Goal: Check status: Check status

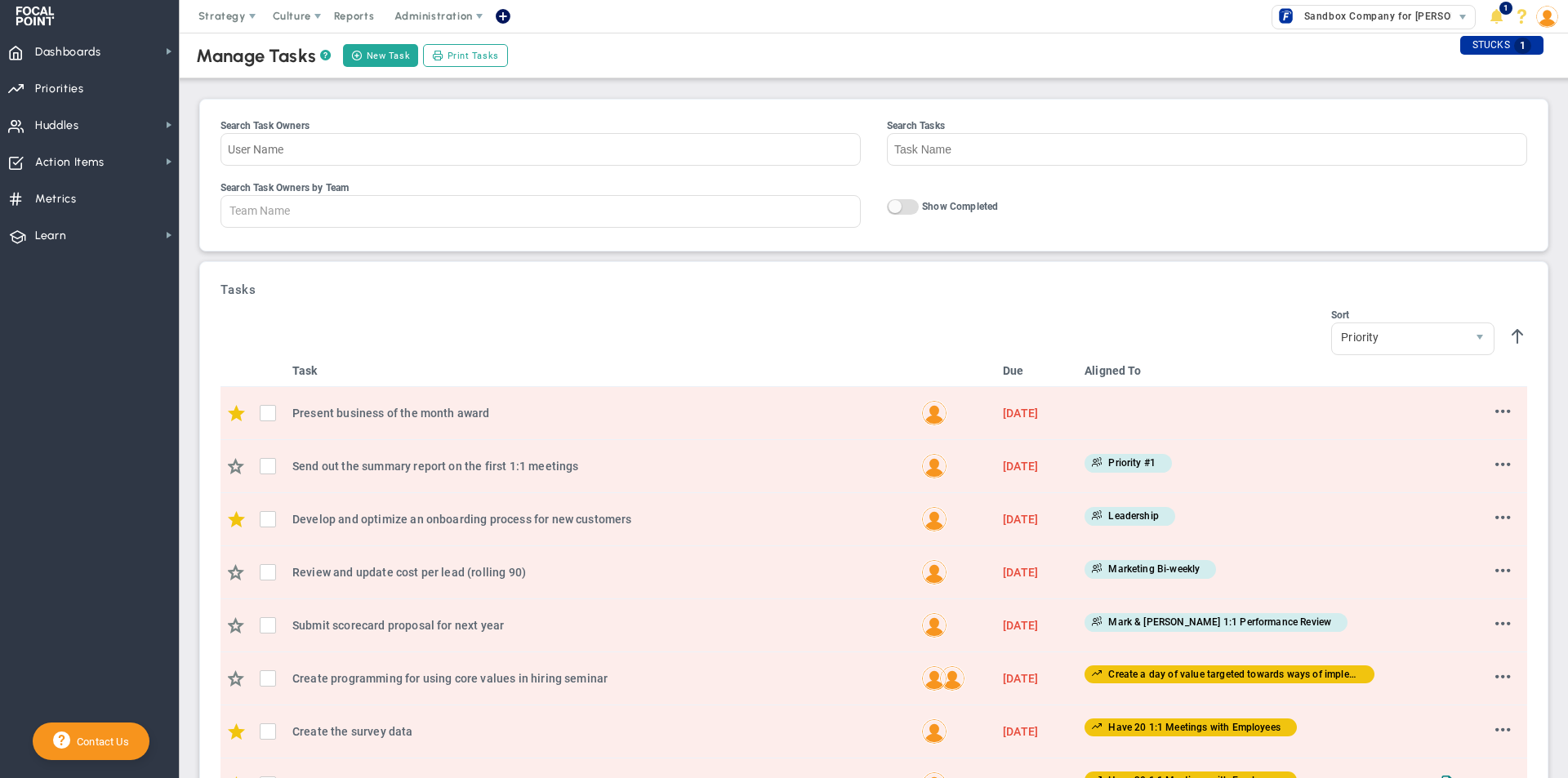
click at [4, 431] on nav "Dashboards Dashboards My Dashboard Company Dashboard Annual Initiatives" at bounding box center [89, 405] width 180 height 745
click at [39, 191] on span "Metrics" at bounding box center [56, 199] width 42 height 34
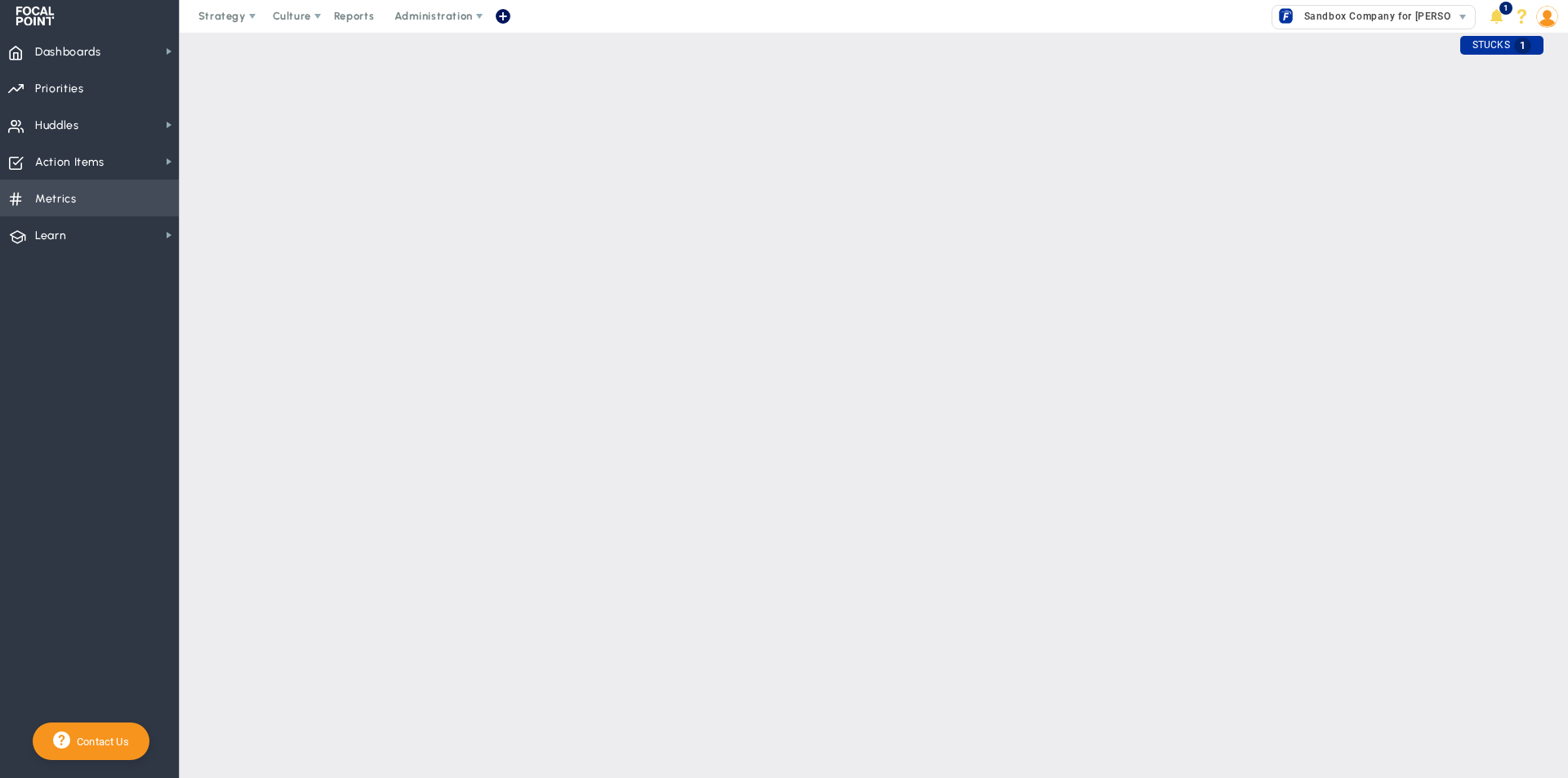
checkbox input "false"
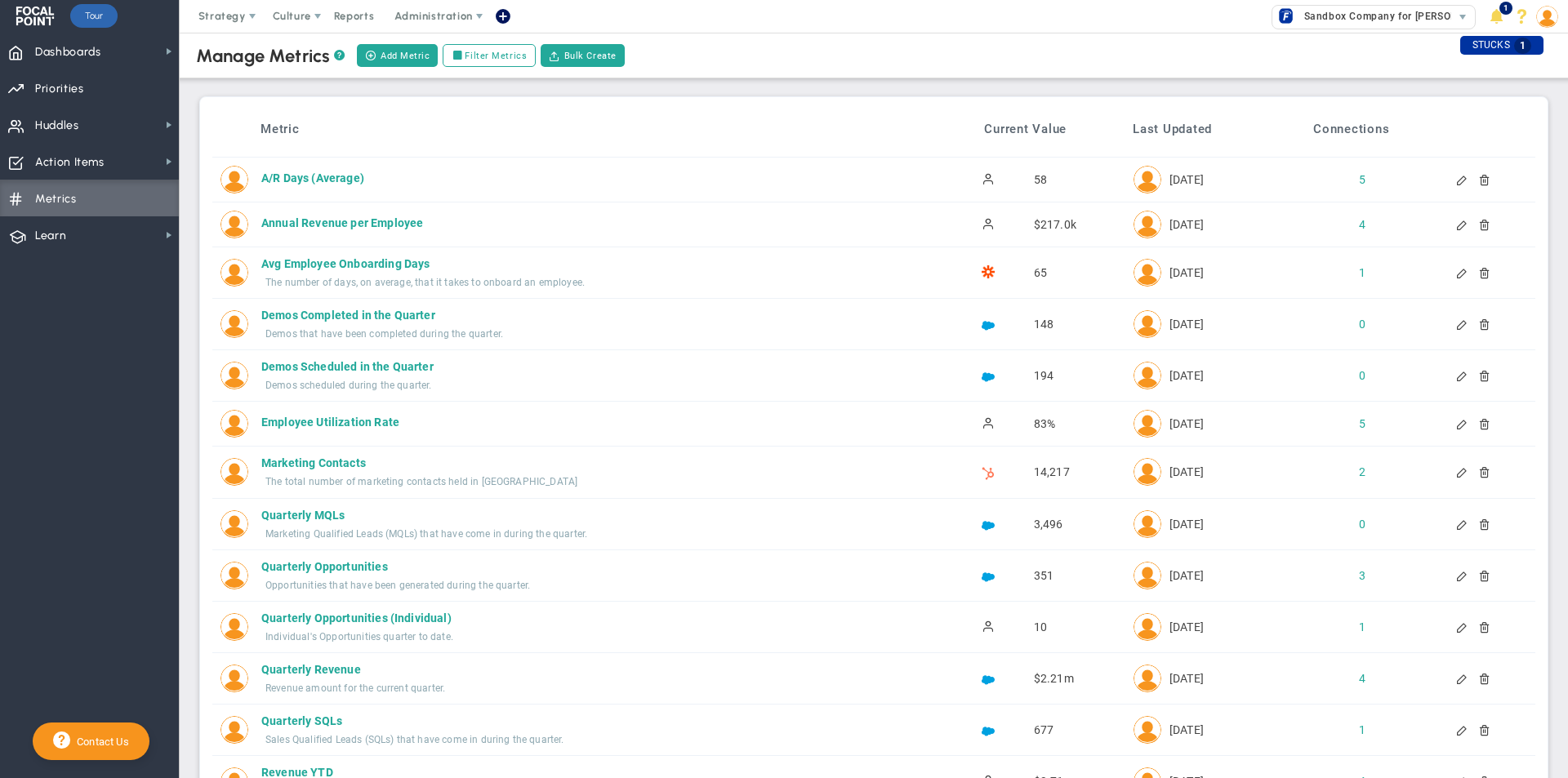
drag, startPoint x: 475, startPoint y: 341, endPoint x: 467, endPoint y: 331, distance: 12.8
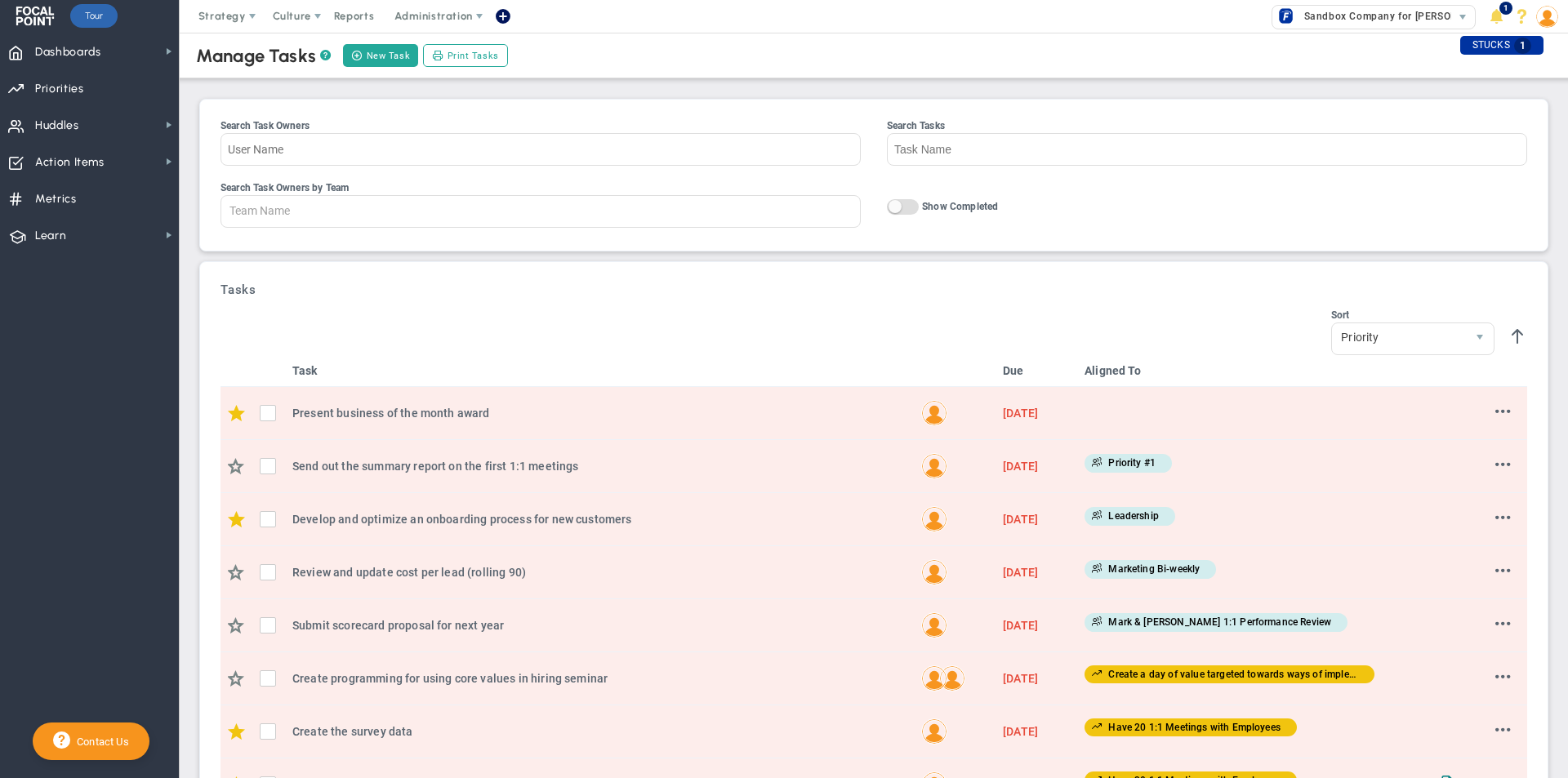
drag, startPoint x: 528, startPoint y: 402, endPoint x: 536, endPoint y: 375, distance: 28.2
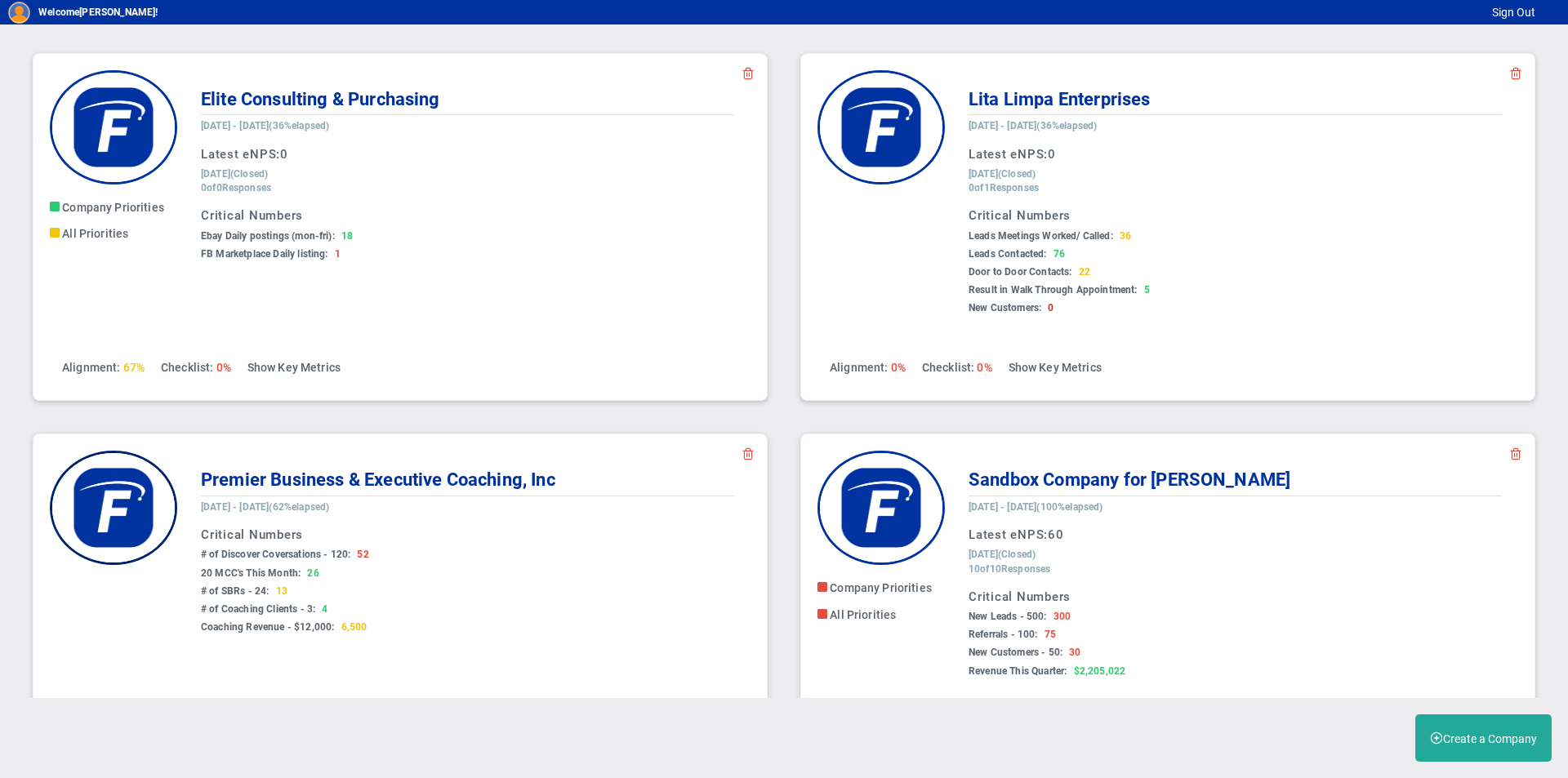
click at [100, 501] on img at bounding box center [114, 507] width 128 height 114
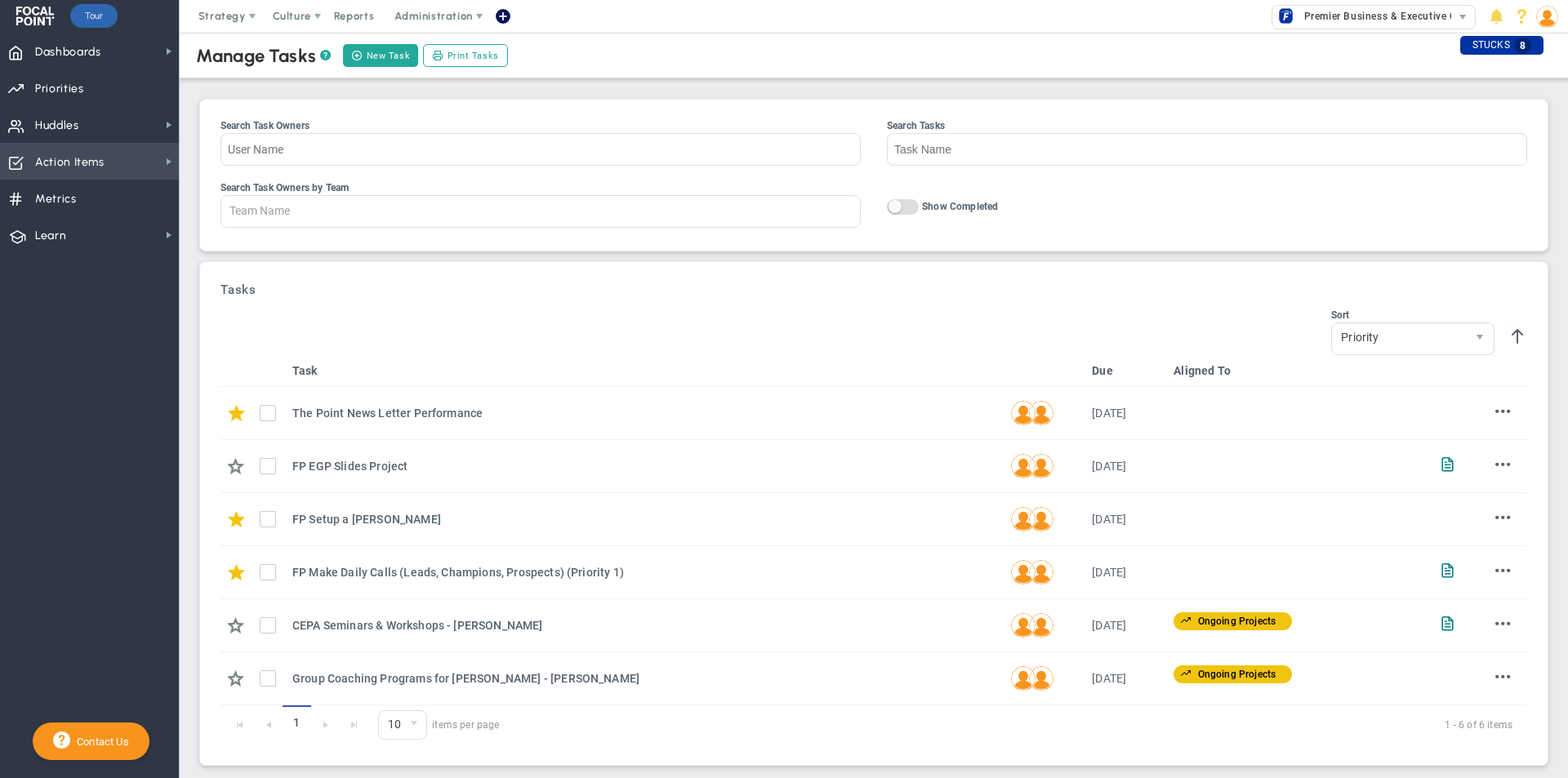
click at [97, 158] on span "Action Items" at bounding box center [70, 162] width 70 height 34
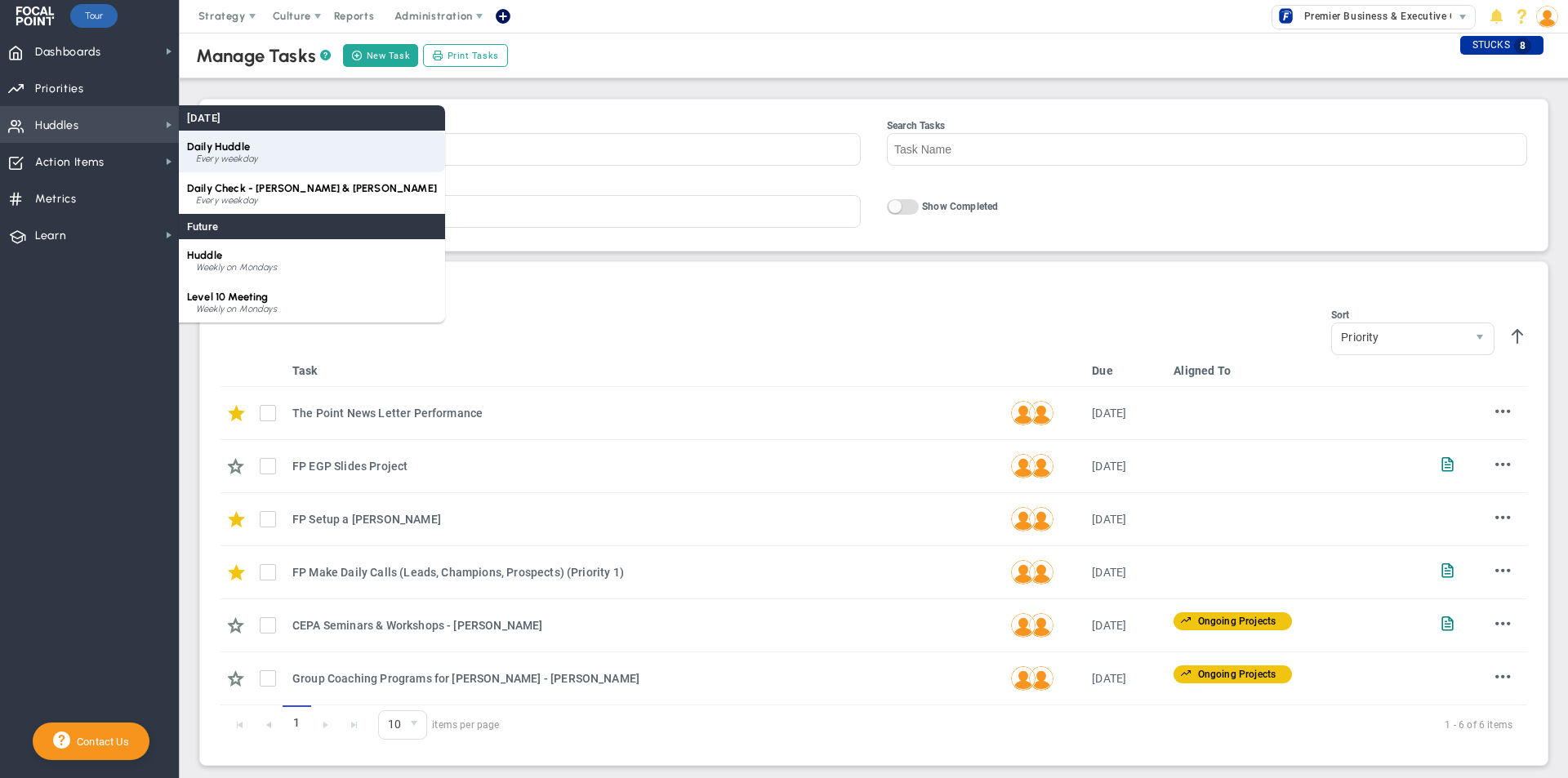
click at [278, 156] on div "Every weekday" at bounding box center [317, 159] width 241 height 10
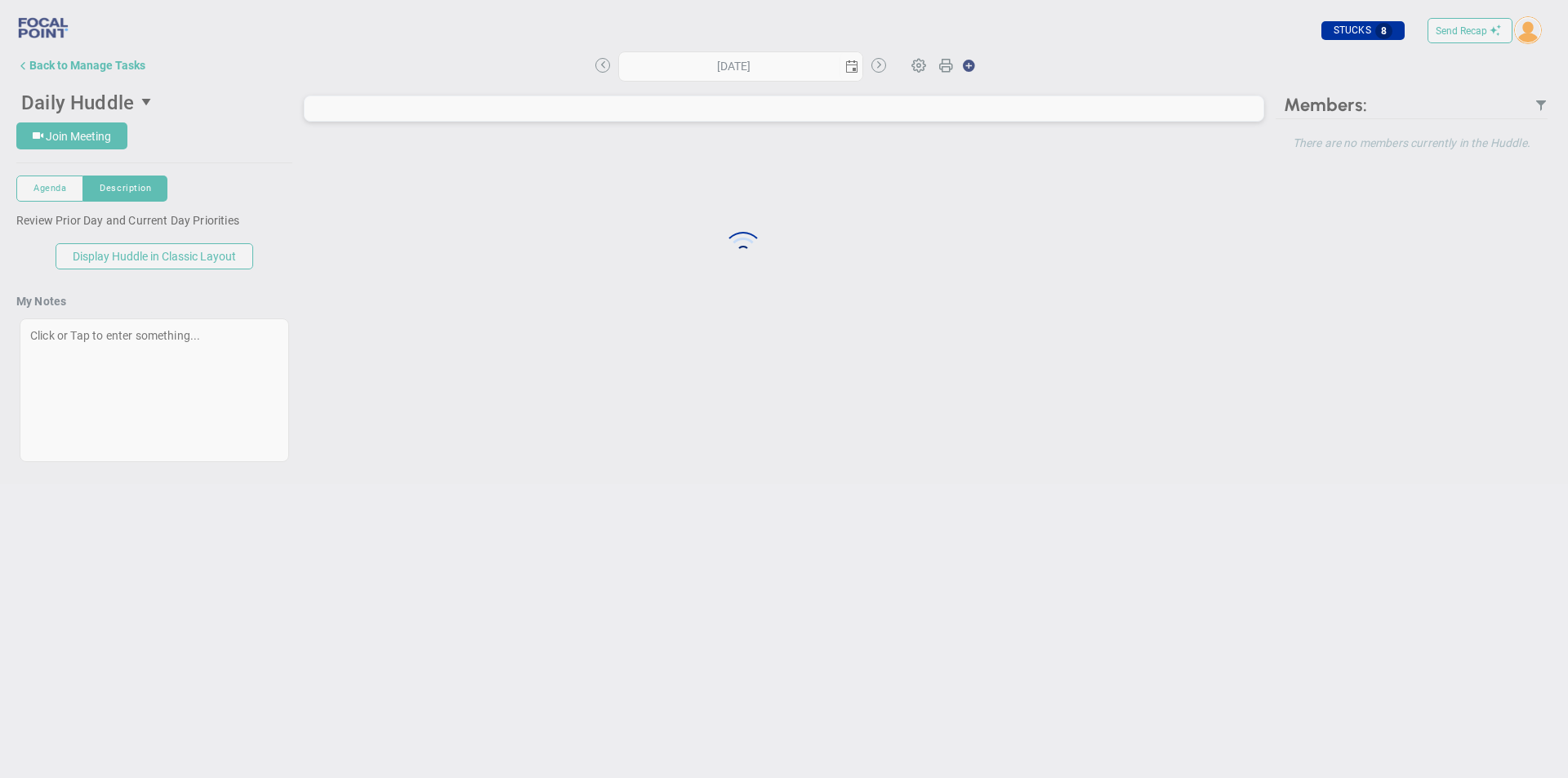
type input "[DATE]"
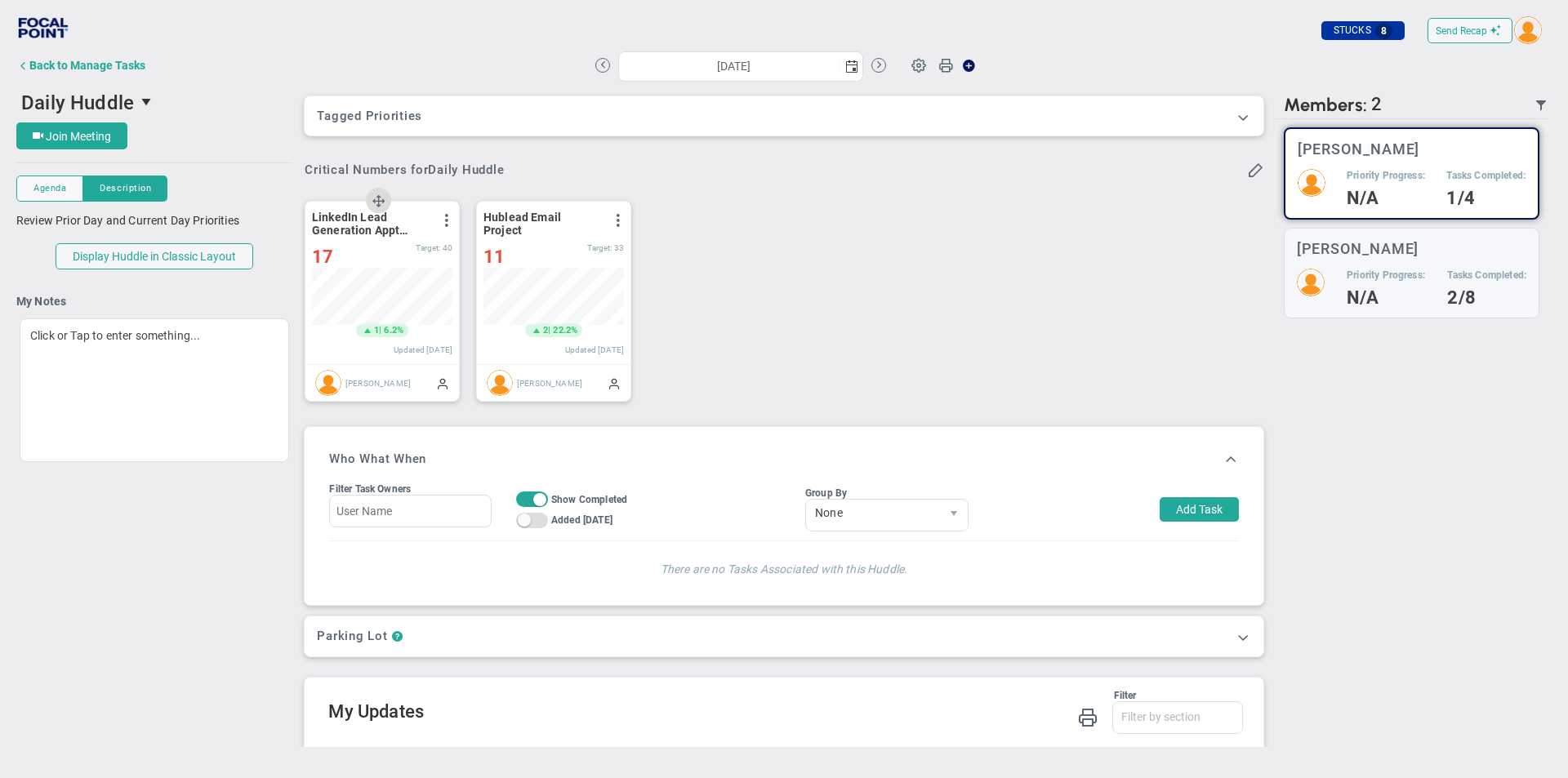
scroll to position [57, 141]
click at [322, 255] on span "17" at bounding box center [322, 257] width 21 height 20
type input "18"
click at [382, 247] on input "18" at bounding box center [350, 251] width 77 height 21
click at [188, 536] on div "Daily Huddle 46664 Join Meeting [GEOGRAPHIC_DATA] [GEOGRAPHIC_DATA] Description…" at bounding box center [784, 416] width 1535 height 661
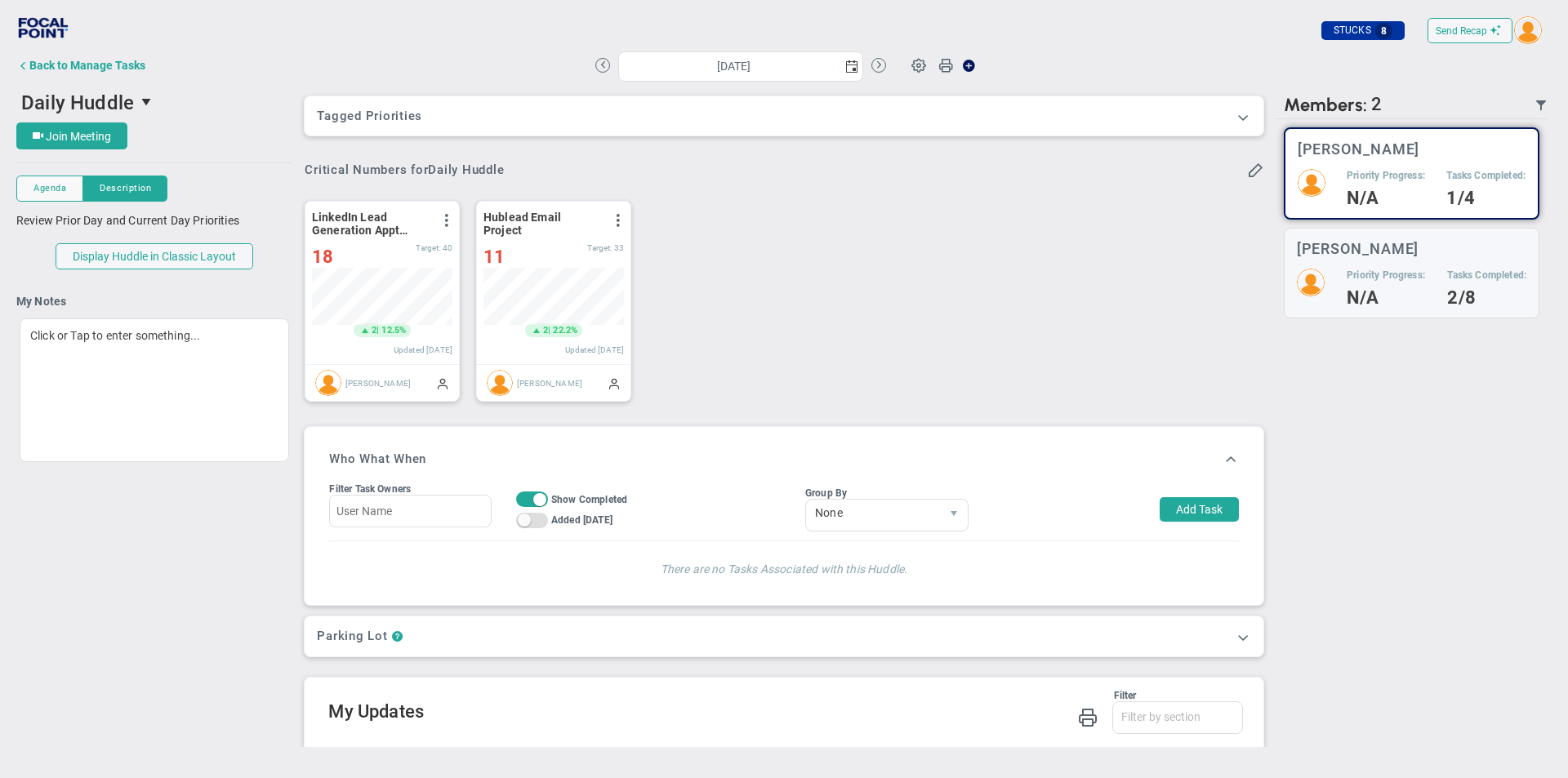
click at [188, 535] on div "Daily Huddle 46664 Join Meeting [GEOGRAPHIC_DATA] [GEOGRAPHIC_DATA] Description…" at bounding box center [784, 416] width 1535 height 661
click at [117, 602] on div "Daily Huddle 46664 Join Meeting [GEOGRAPHIC_DATA] [GEOGRAPHIC_DATA] Description…" at bounding box center [784, 416] width 1535 height 661
click at [866, 315] on div "LinkedIn Lead Generation Appt Monthly Target - 40 View Historical Graph Edit Ma…" at bounding box center [777, 302] width 979 height 229
click at [905, 255] on div "LinkedIn Lead Generation Appt Monthly Target - 40 View Historical Graph Edit Ma…" at bounding box center [777, 302] width 979 height 229
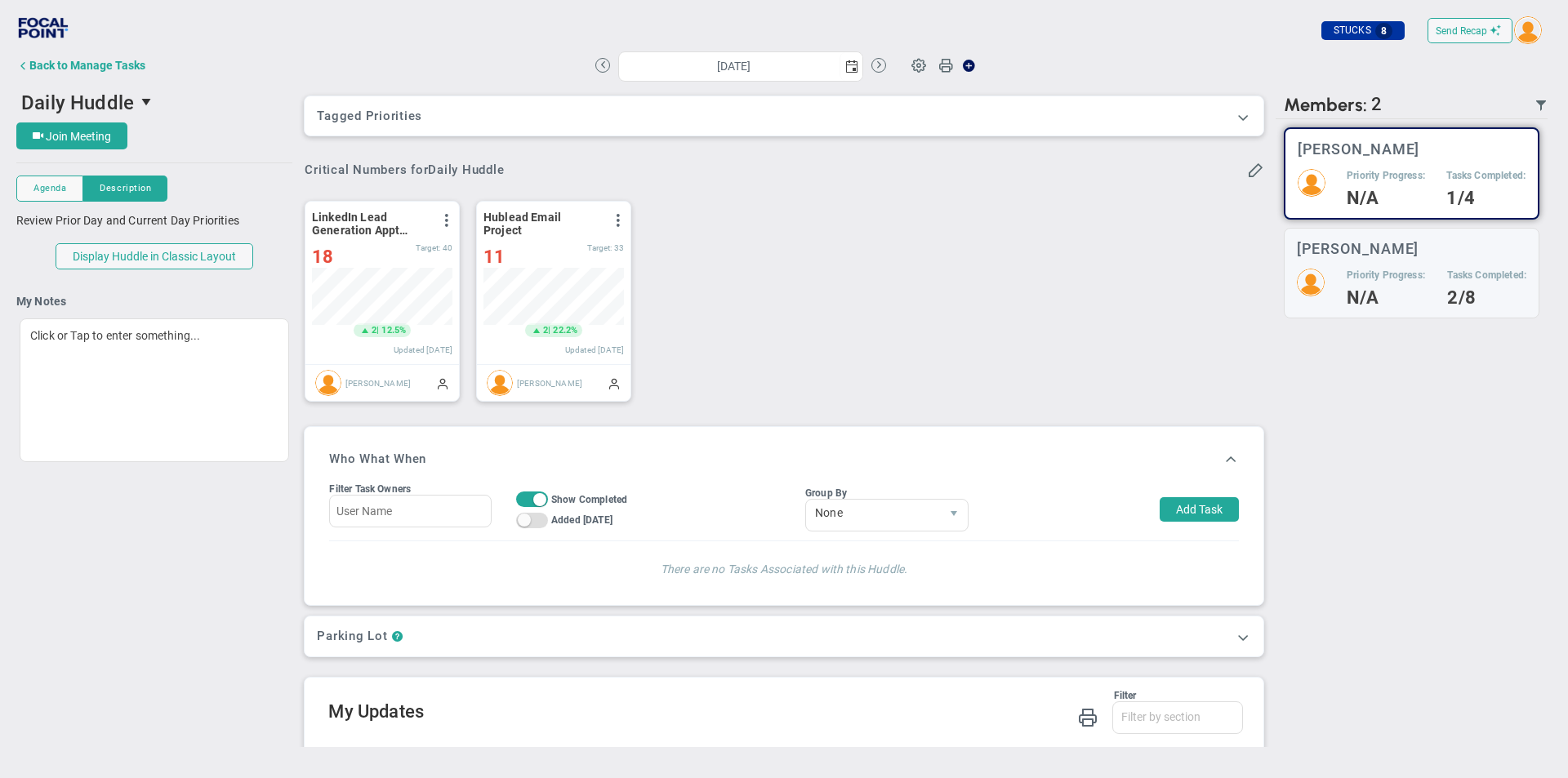
drag, startPoint x: 905, startPoint y: 255, endPoint x: 309, endPoint y: 166, distance: 602.6
click at [904, 256] on div "LinkedIn Lead Generation Appt Monthly Target - 40 View Historical Graph Edit Ma…" at bounding box center [777, 302] width 979 height 229
